Goal: Task Accomplishment & Management: Manage account settings

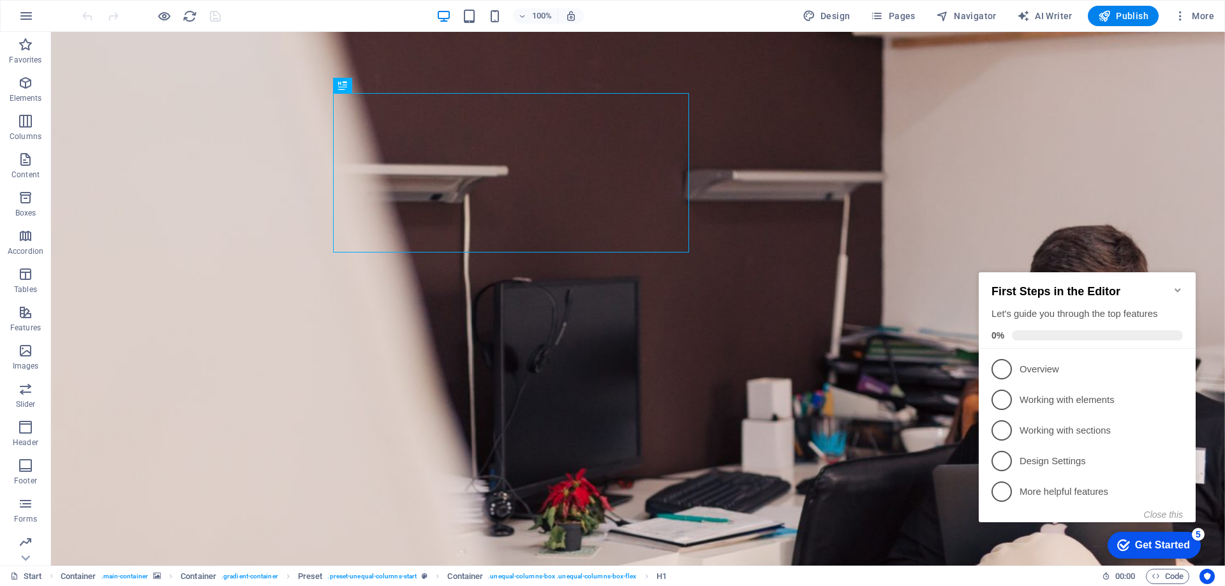
drag, startPoint x: 1175, startPoint y: 283, endPoint x: 1175, endPoint y: 294, distance: 10.9
click at [1175, 285] on icon "Minimize checklist" at bounding box center [1178, 290] width 10 height 10
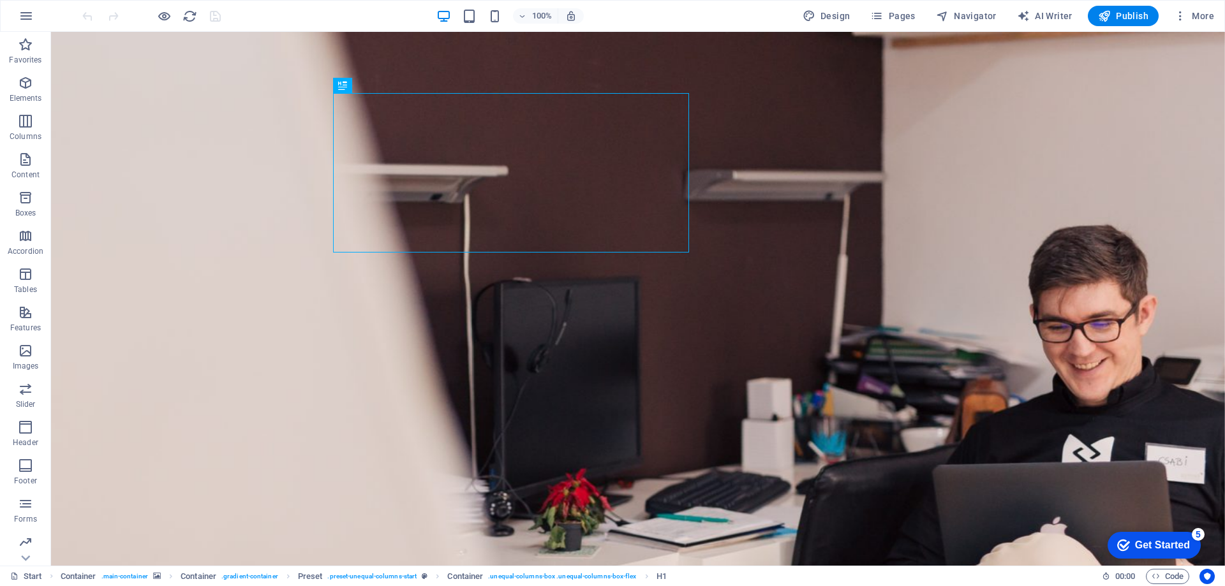
click at [1199, 537] on div "5" at bounding box center [1198, 534] width 13 height 13
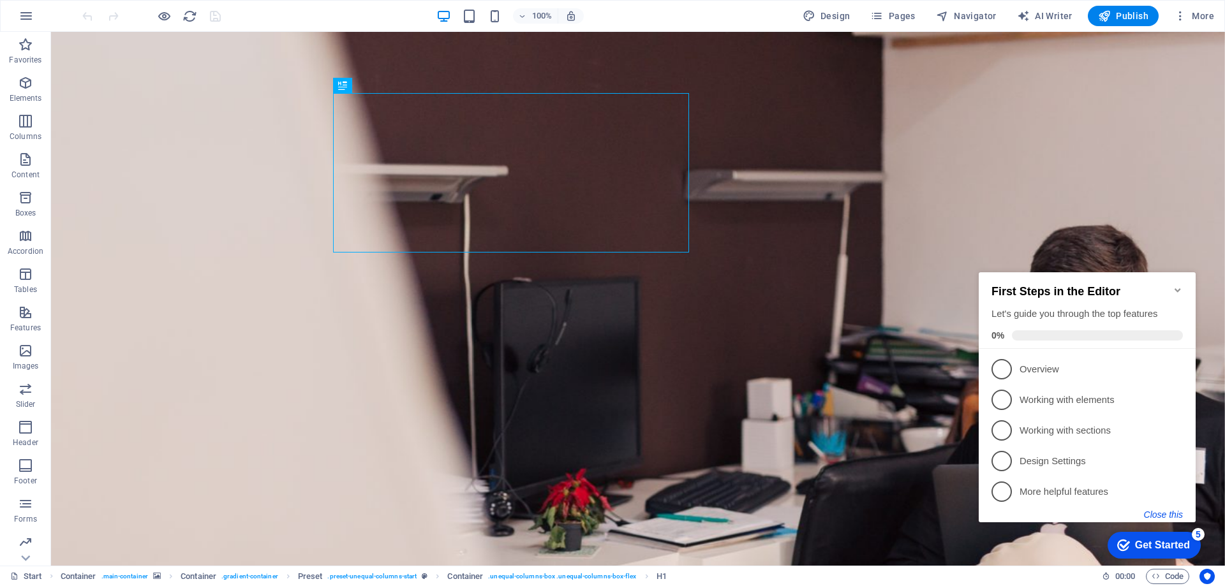
click at [1176, 518] on button "Close this" at bounding box center [1163, 515] width 39 height 10
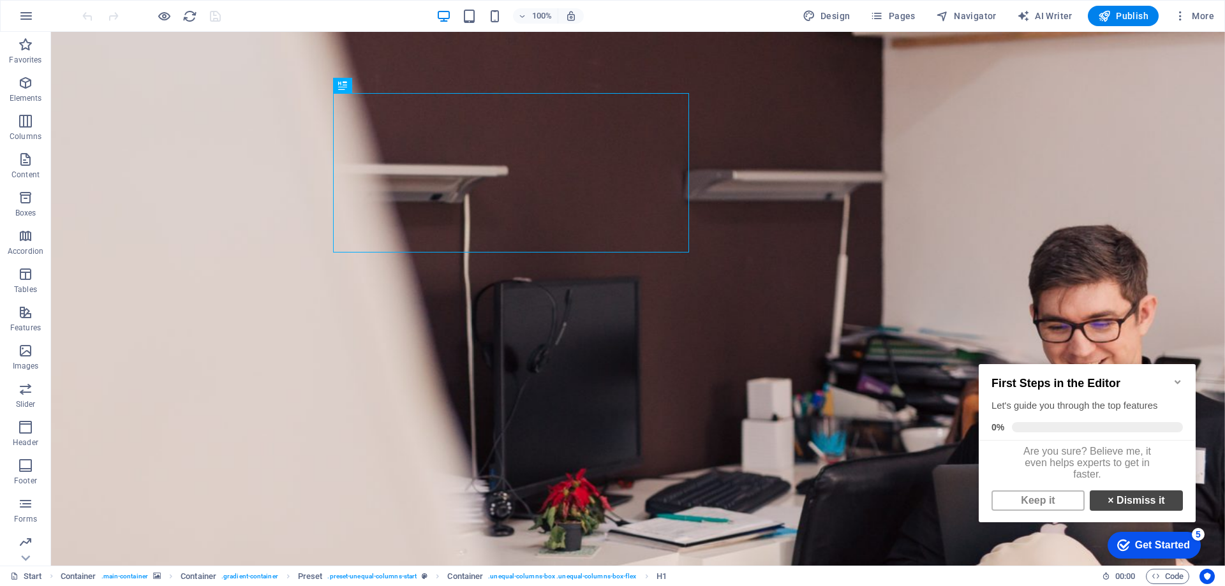
click at [1119, 511] on link "× Dismiss it" at bounding box center [1136, 501] width 93 height 20
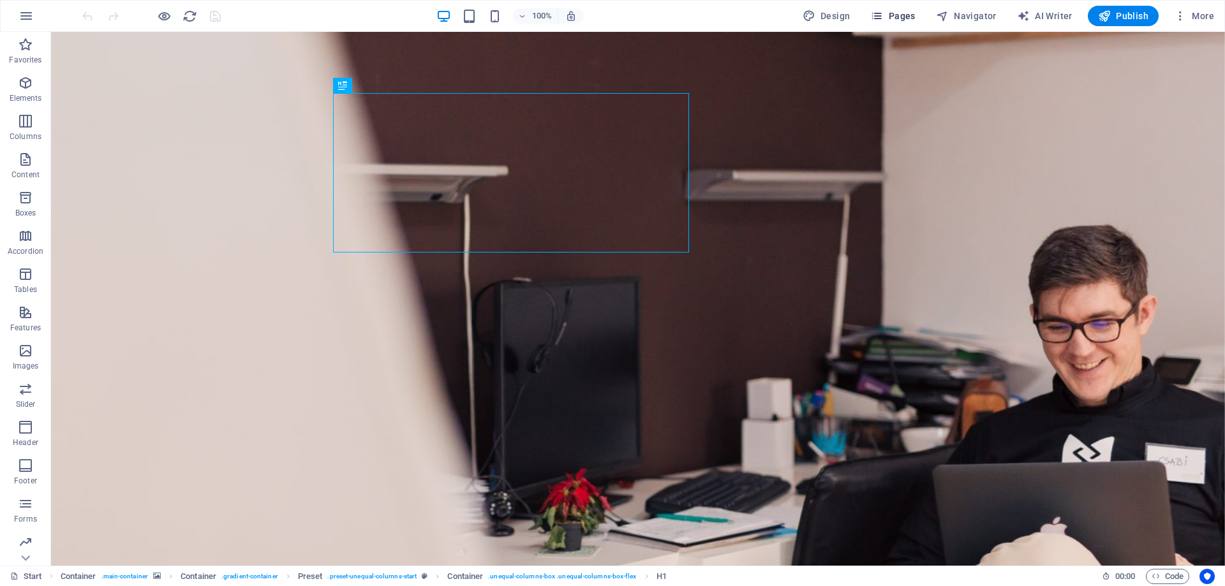
click at [907, 19] on span "Pages" at bounding box center [892, 16] width 45 height 13
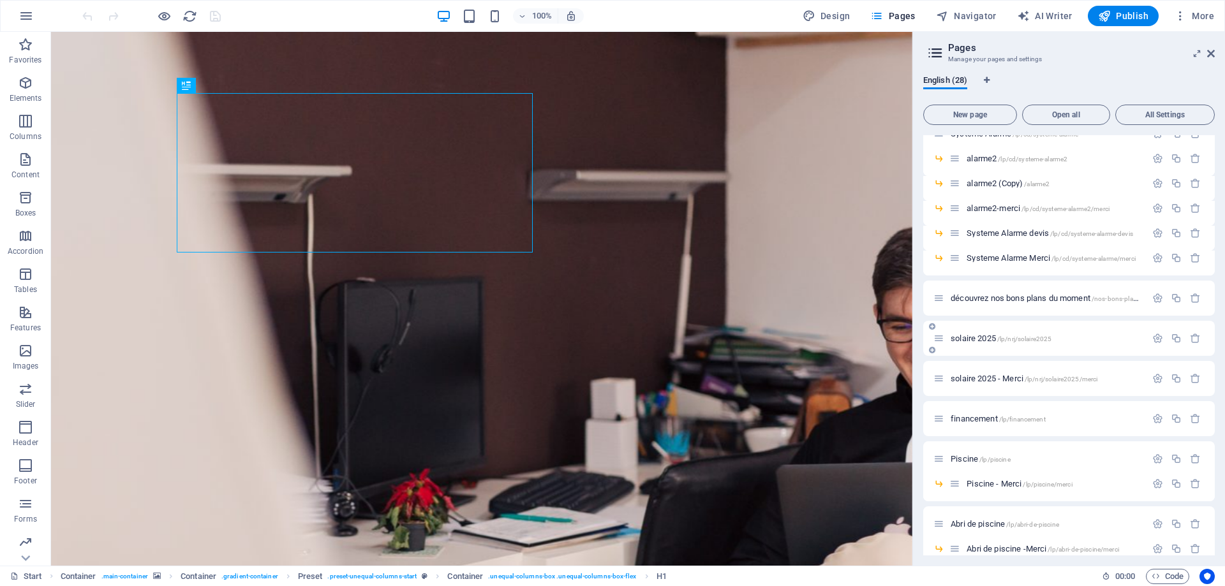
scroll to position [521, 0]
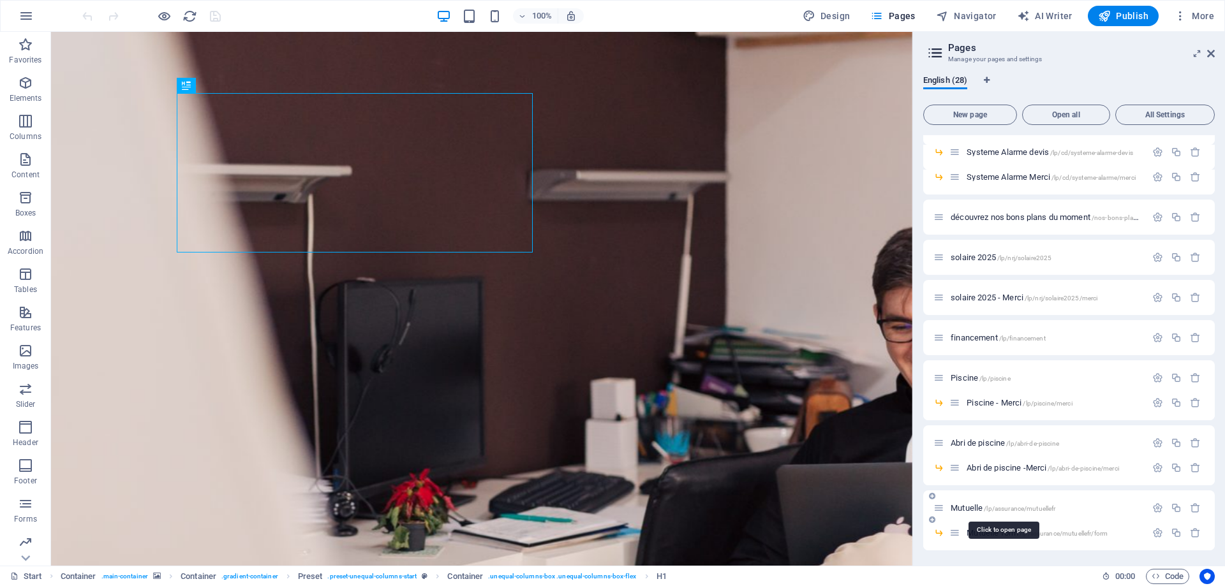
click at [982, 506] on span "Mutuelle /lp/assurance/mutuellefr" at bounding box center [1003, 508] width 105 height 10
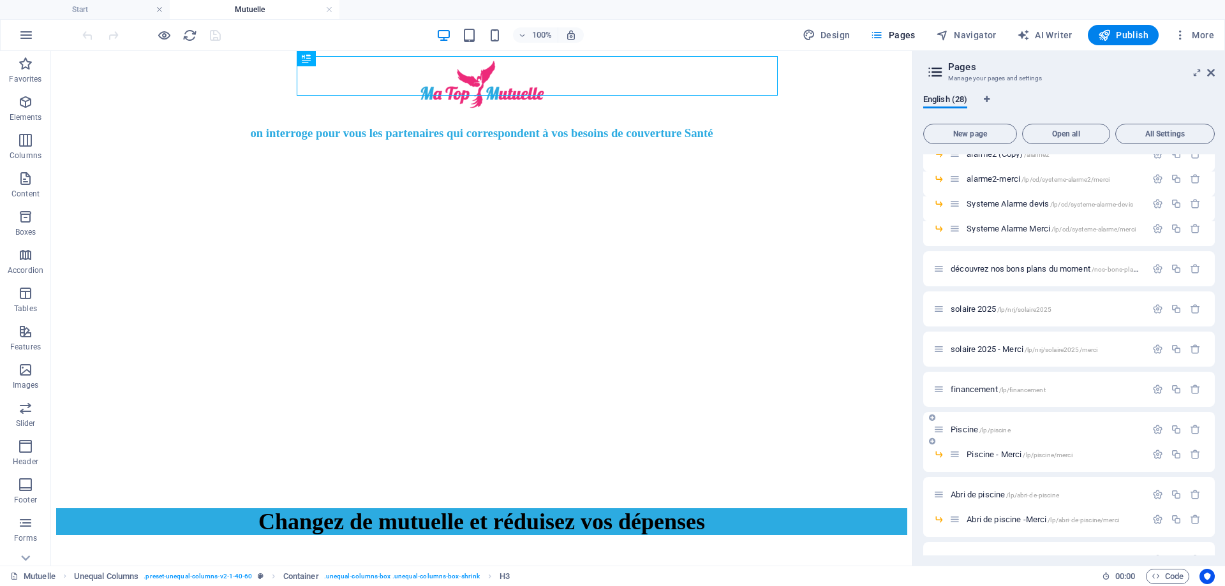
scroll to position [540, 0]
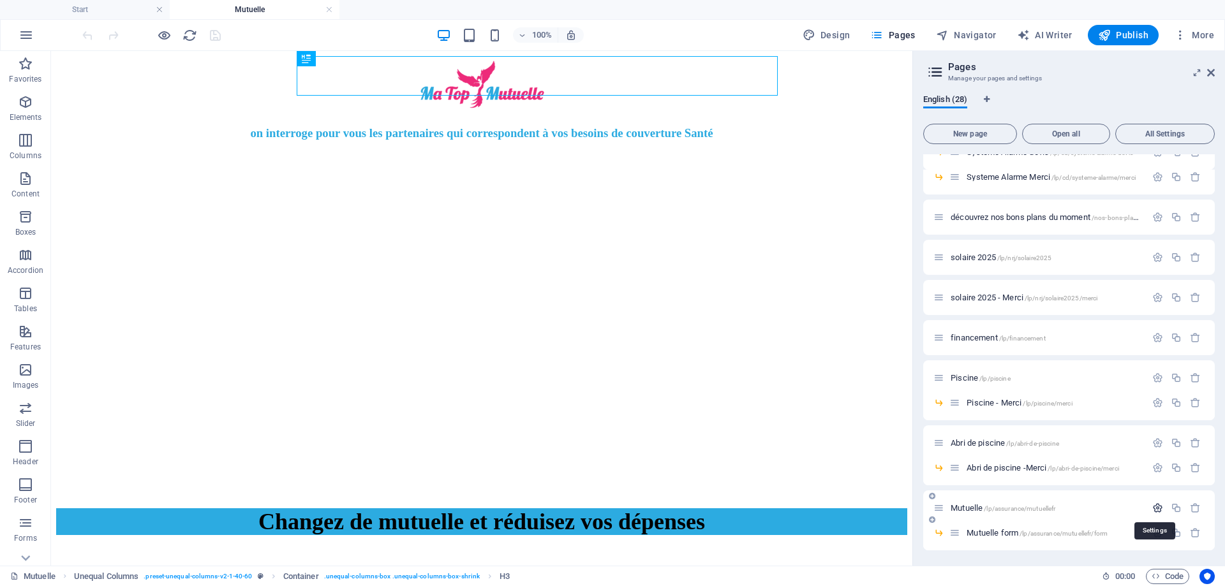
click at [1156, 508] on icon "button" at bounding box center [1157, 508] width 11 height 11
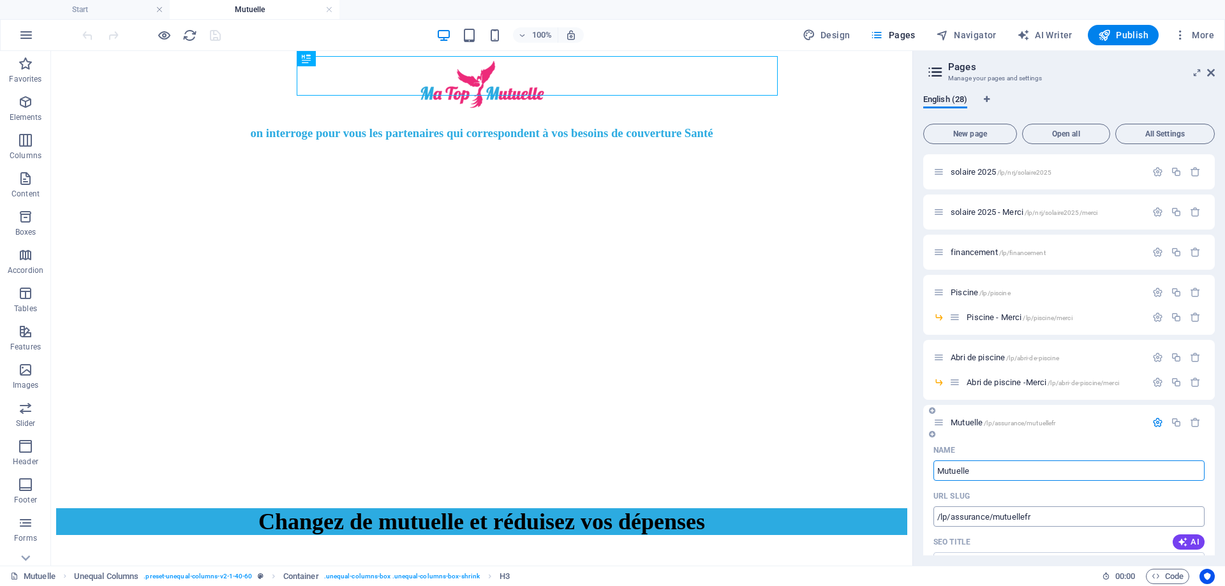
scroll to position [679, 0]
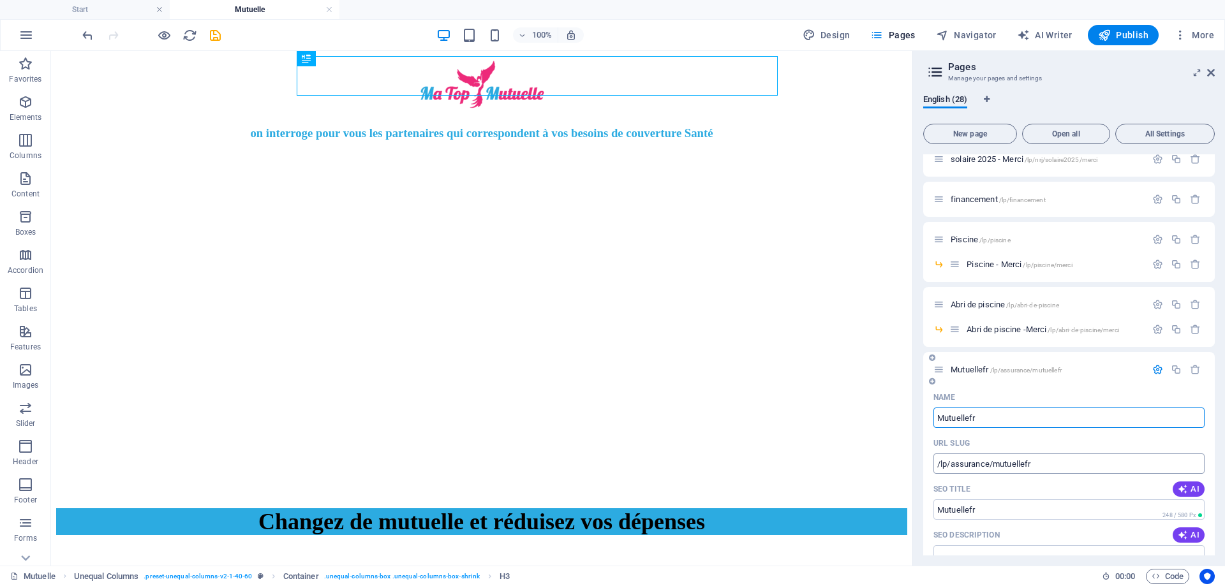
type input "Mutuellefr"
click at [1035, 459] on input "/lp/assurance/mutuellefr" at bounding box center [1069, 464] width 271 height 20
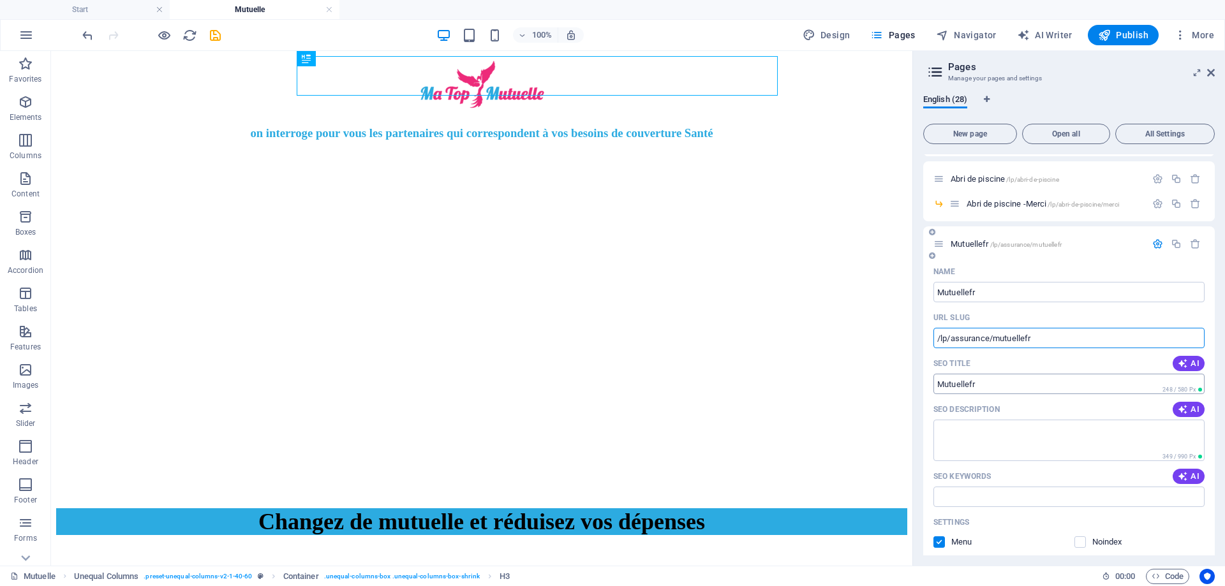
scroll to position [773, 0]
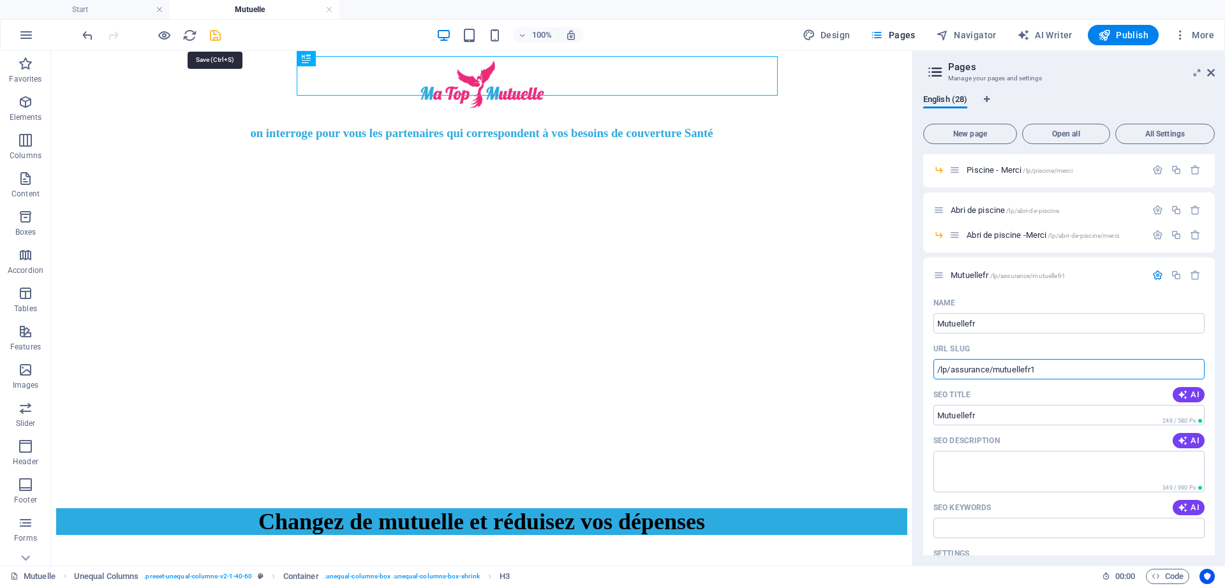
type input "/lp/assurance/mutuellefr1"
click at [219, 36] on icon "save" at bounding box center [215, 35] width 15 height 15
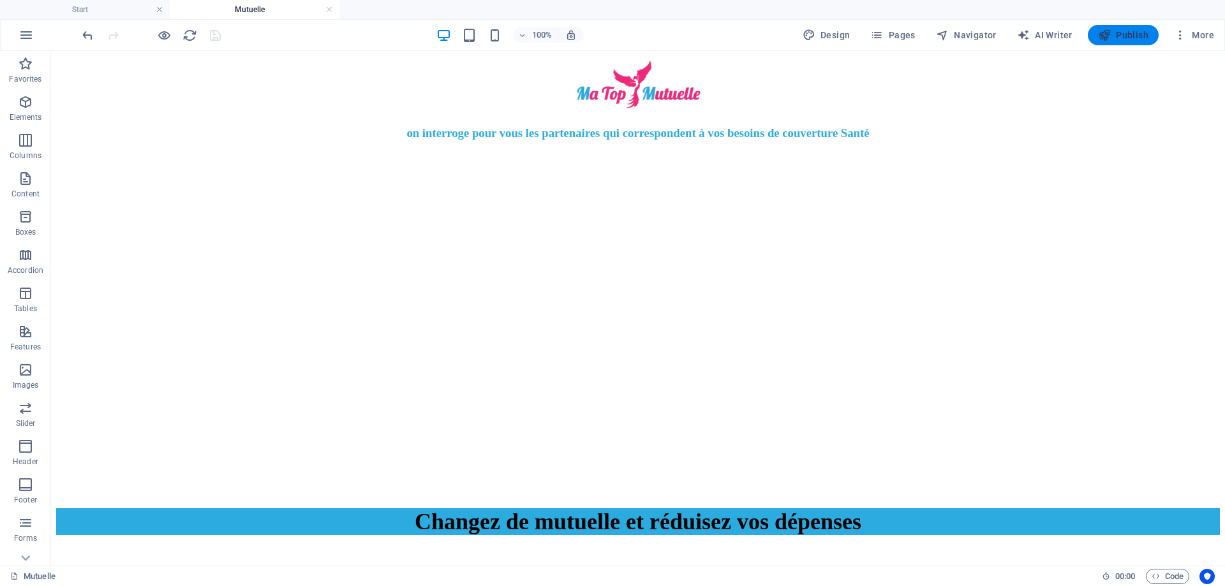
click at [1141, 36] on span "Publish" at bounding box center [1123, 35] width 50 height 13
